Goal: Information Seeking & Learning: Learn about a topic

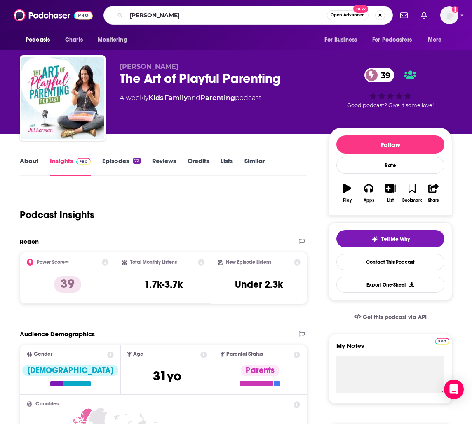
click at [131, 15] on input "[PERSON_NAME]" at bounding box center [226, 15] width 201 height 13
click at [130, 16] on input "[PERSON_NAME]" at bounding box center [226, 15] width 201 height 13
type input "getting open with [PERSON_NAME]"
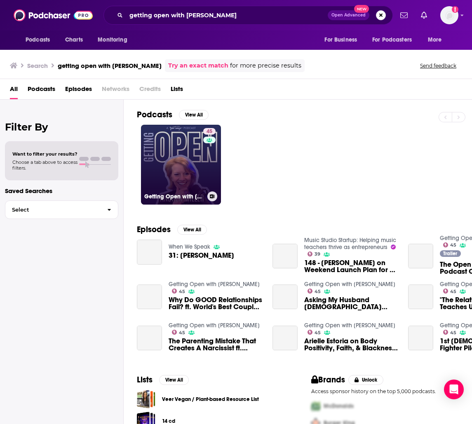
click at [167, 157] on link "45 Getting Open with [PERSON_NAME]" at bounding box center [181, 165] width 80 height 80
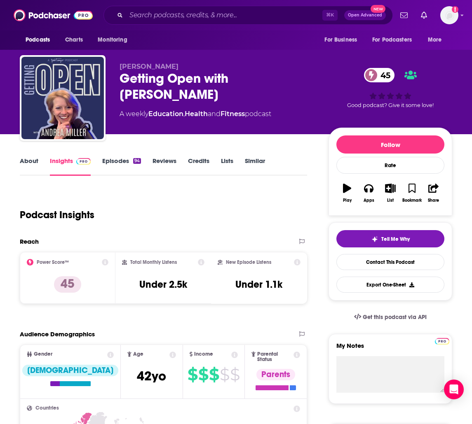
click at [33, 163] on link "About" at bounding box center [29, 166] width 19 height 19
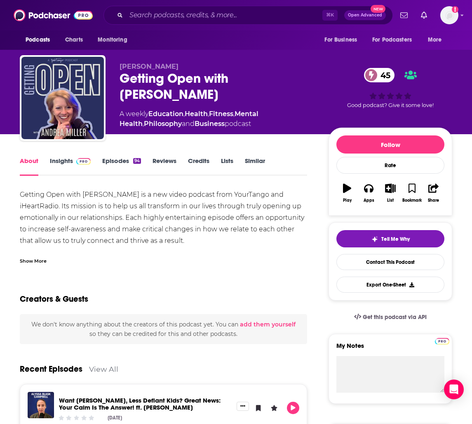
click at [38, 259] on div "Show More" at bounding box center [33, 261] width 27 height 8
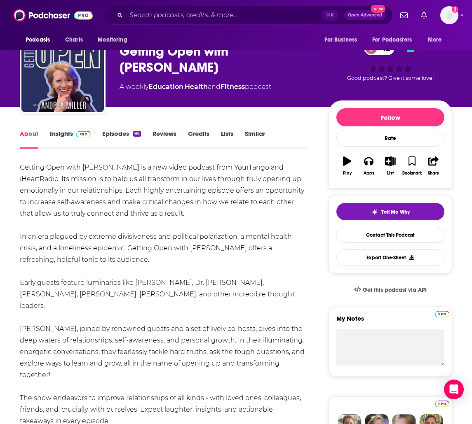
scroll to position [26, 0]
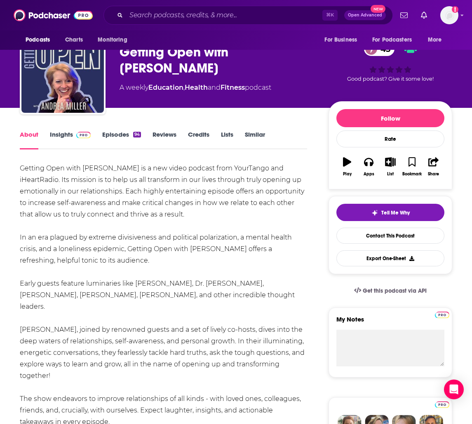
drag, startPoint x: 15, startPoint y: 168, endPoint x: 187, endPoint y: 215, distance: 178.1
copy div "Getting Open with [PERSON_NAME] is a new video podcast from YourTango and iHear…"
drag, startPoint x: 99, startPoint y: 1, endPoint x: 23, endPoint y: 166, distance: 181.9
click at [23, 166] on div "Getting Open with [PERSON_NAME] is a new video podcast from YourTango and iHear…" at bounding box center [163, 318] width 287 height 311
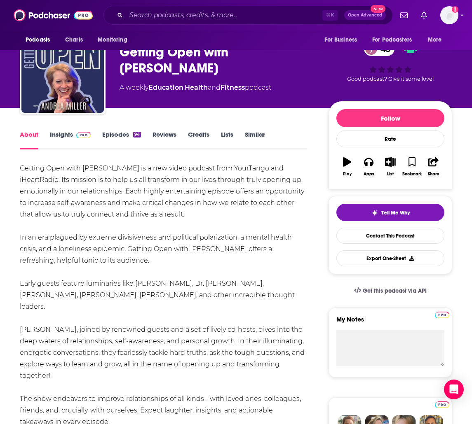
click at [58, 133] on link "Insights" at bounding box center [70, 140] width 41 height 19
